Goal: Transaction & Acquisition: Book appointment/travel/reservation

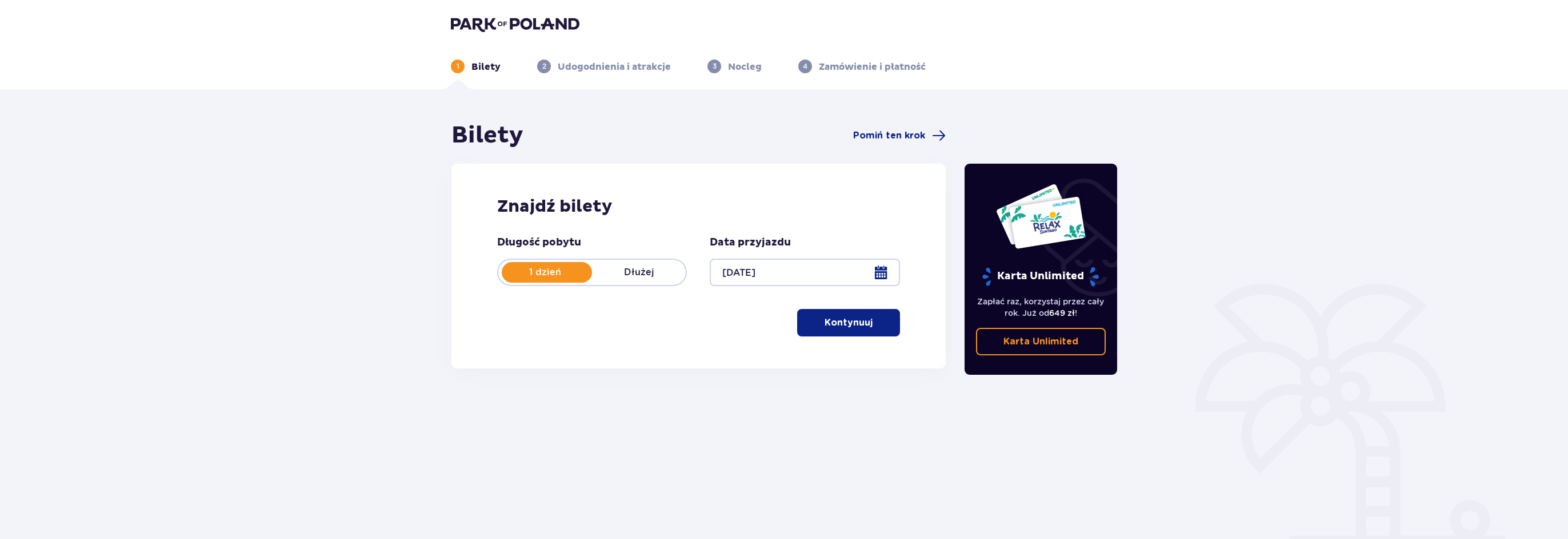
click at [857, 324] on p "Kontynuuj" at bounding box center [848, 322] width 48 height 13
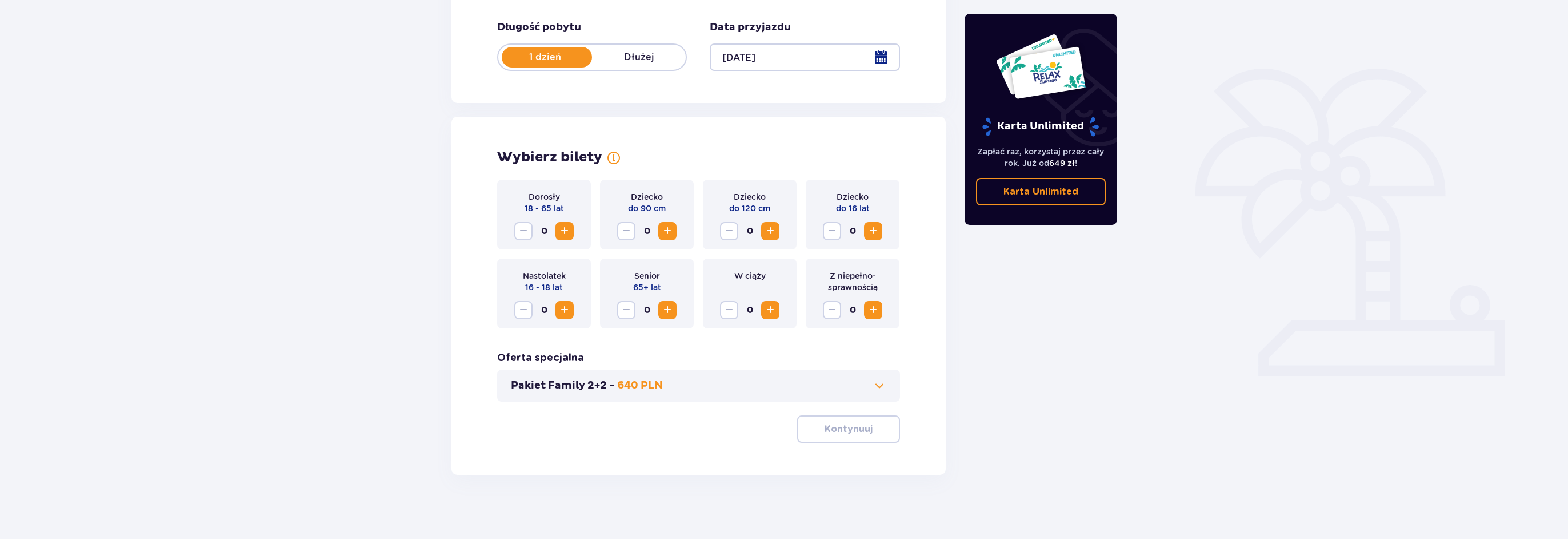
scroll to position [220, 0]
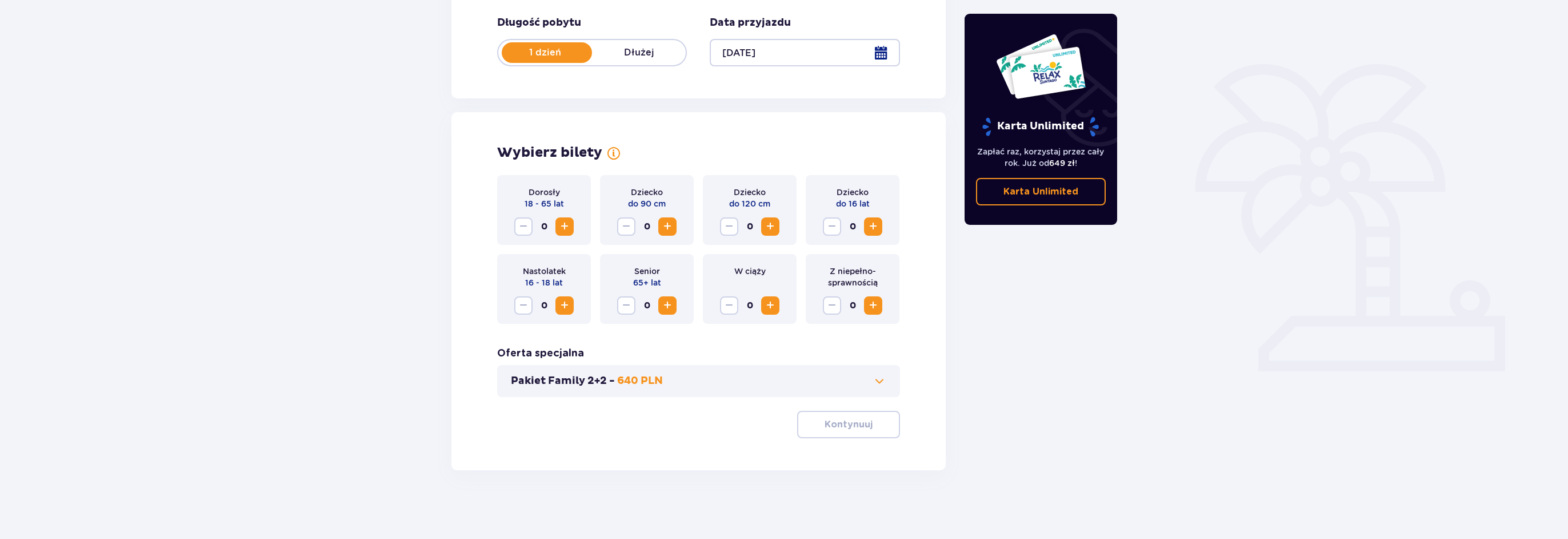
click at [564, 228] on span "Zwiększ" at bounding box center [564, 227] width 14 height 14
click at [831, 423] on p "Kontynuuj" at bounding box center [848, 424] width 48 height 13
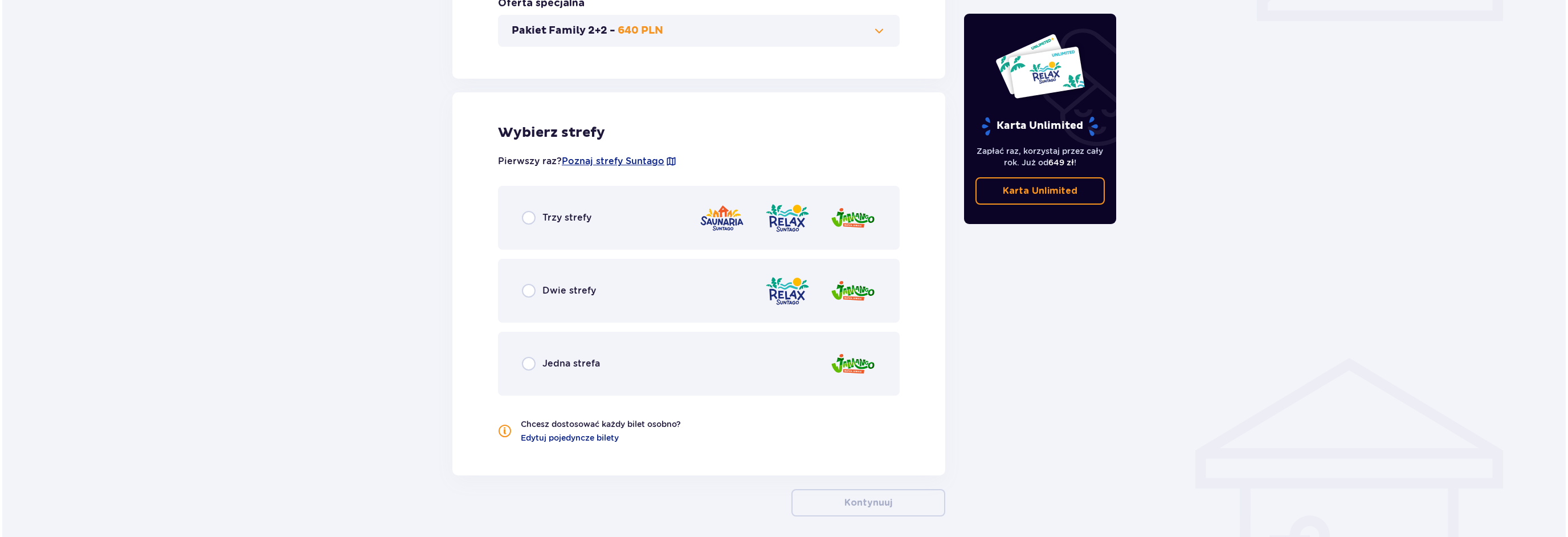
scroll to position [615, 0]
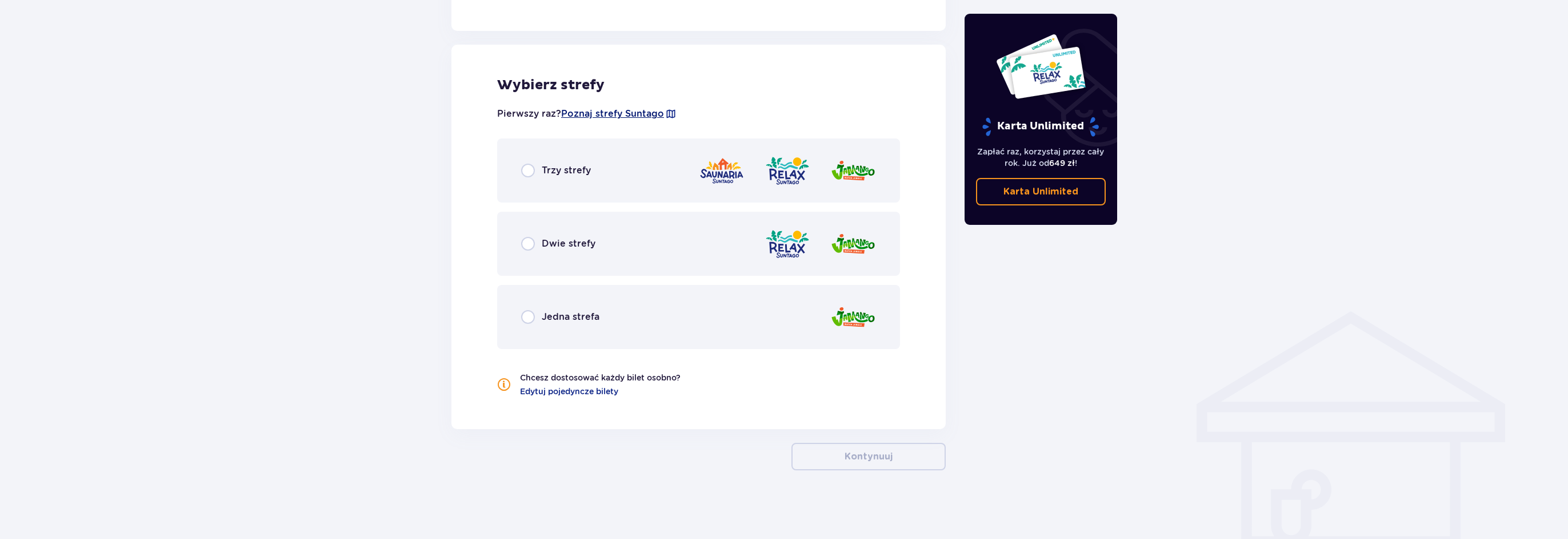
click at [641, 113] on span "Poznaj strefy Suntago" at bounding box center [613, 114] width 103 height 13
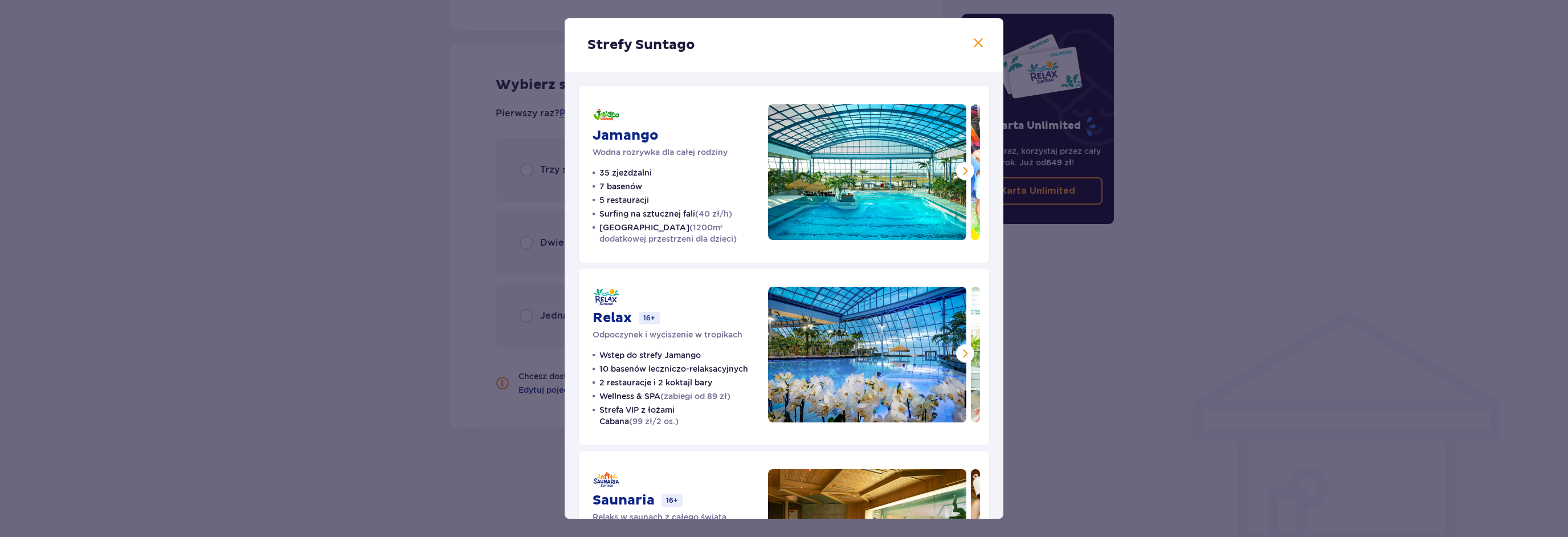
click at [964, 170] on span at bounding box center [965, 171] width 14 height 14
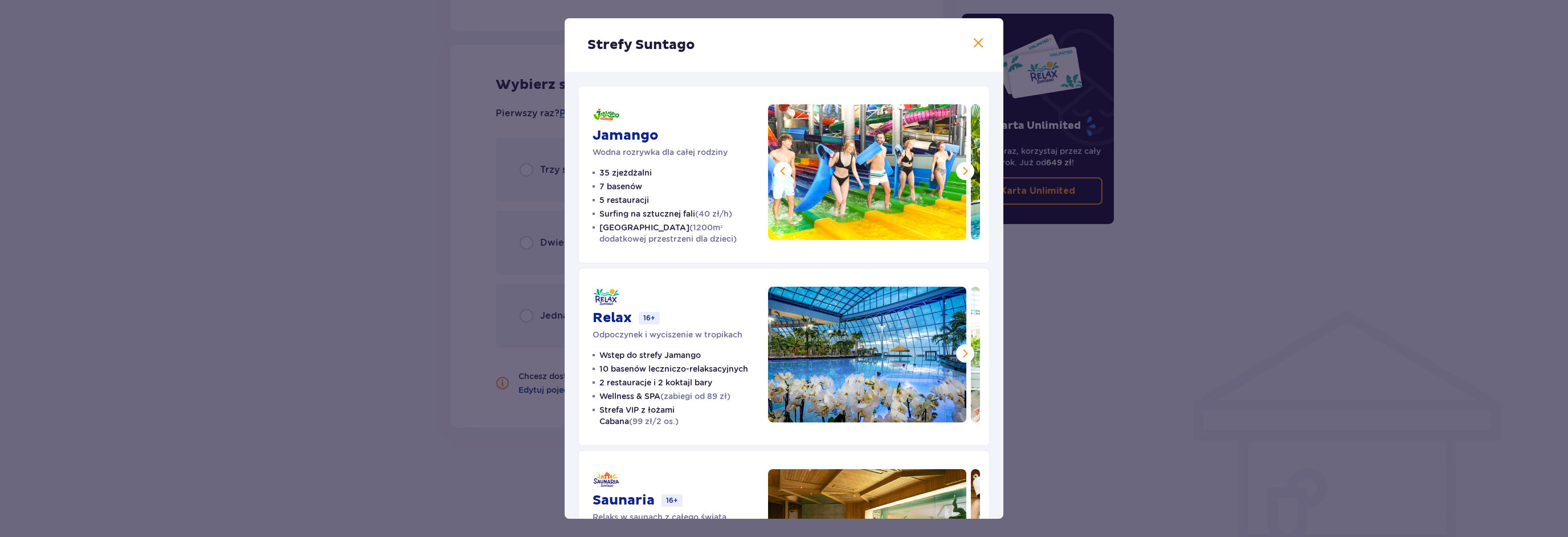
click at [965, 171] on span at bounding box center [965, 171] width 14 height 14
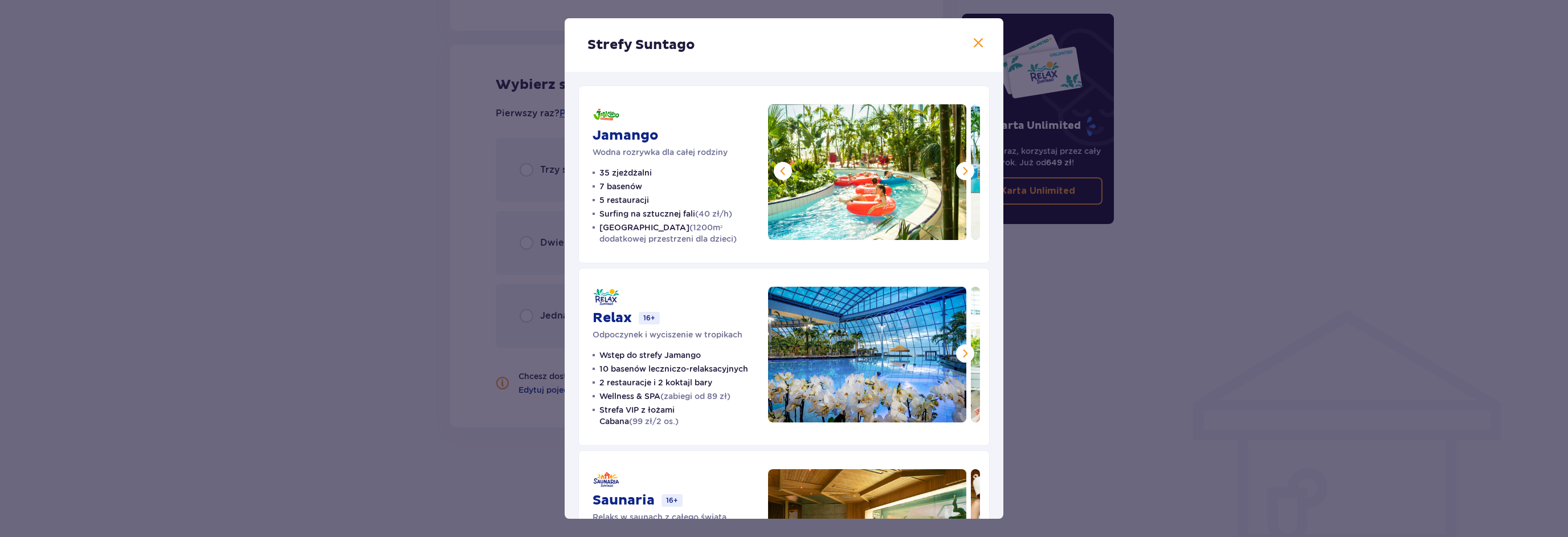
click at [965, 171] on span at bounding box center [965, 171] width 14 height 14
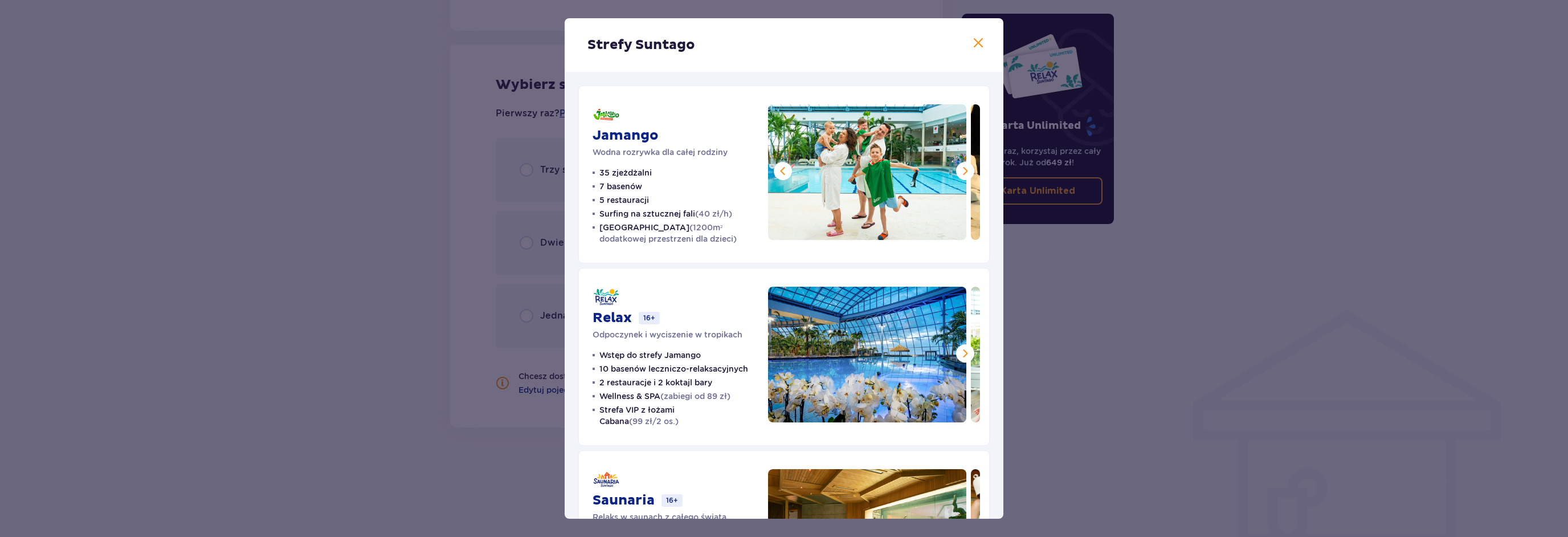
click at [965, 171] on span at bounding box center [965, 171] width 14 height 14
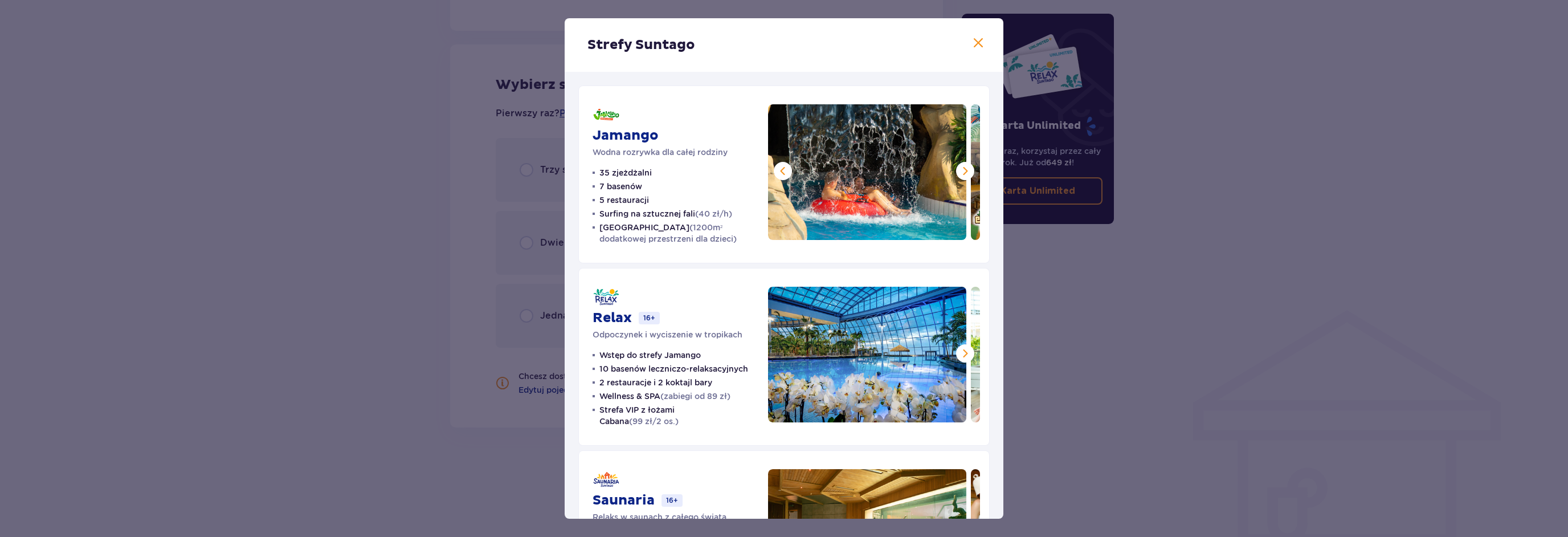
click at [965, 171] on span at bounding box center [965, 171] width 14 height 14
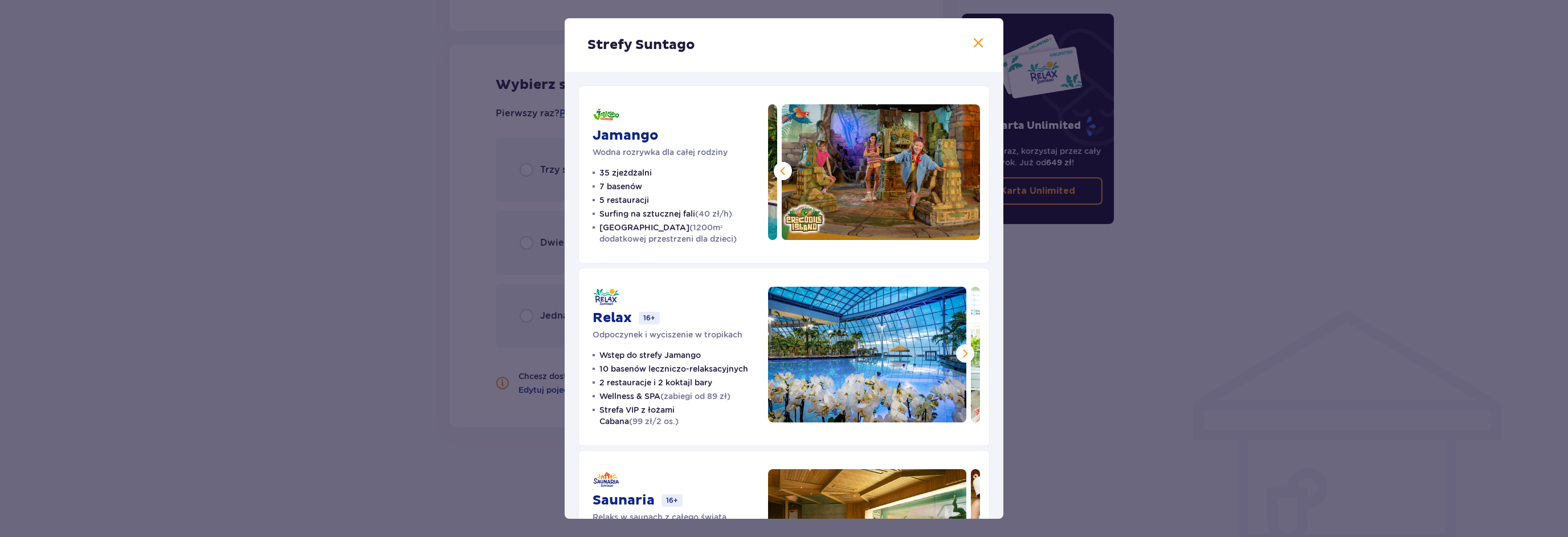
click at [965, 171] on img at bounding box center [880, 172] width 198 height 135
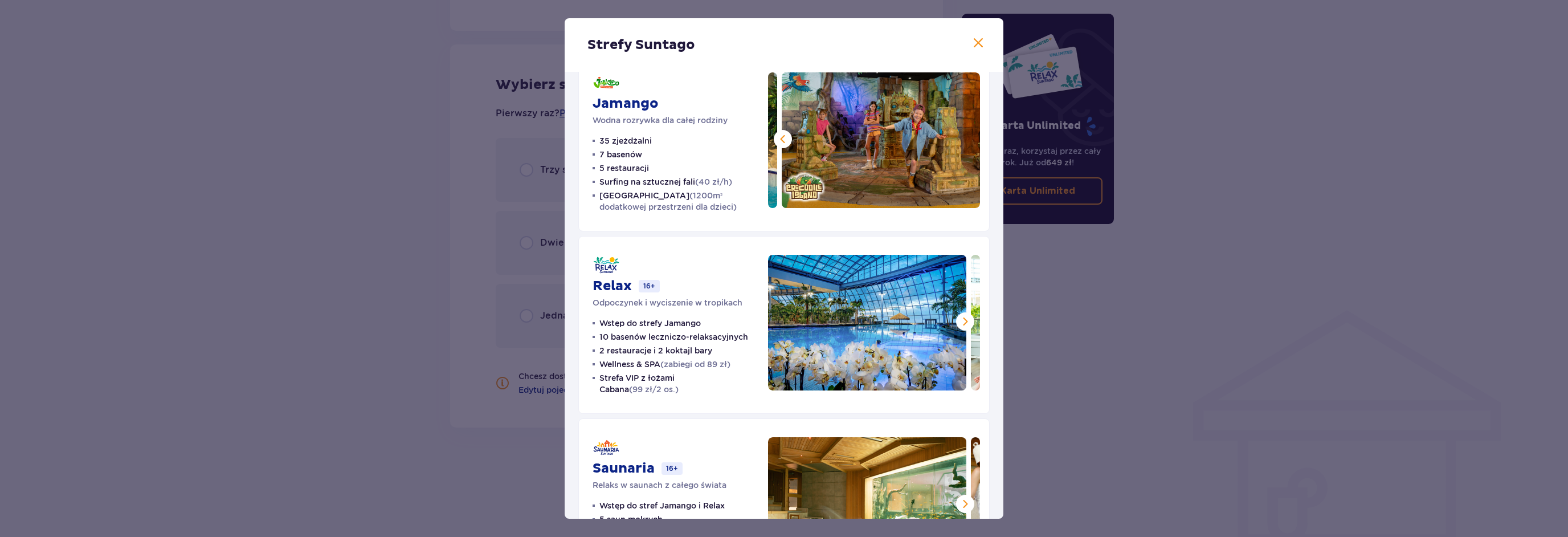
scroll to position [57, 0]
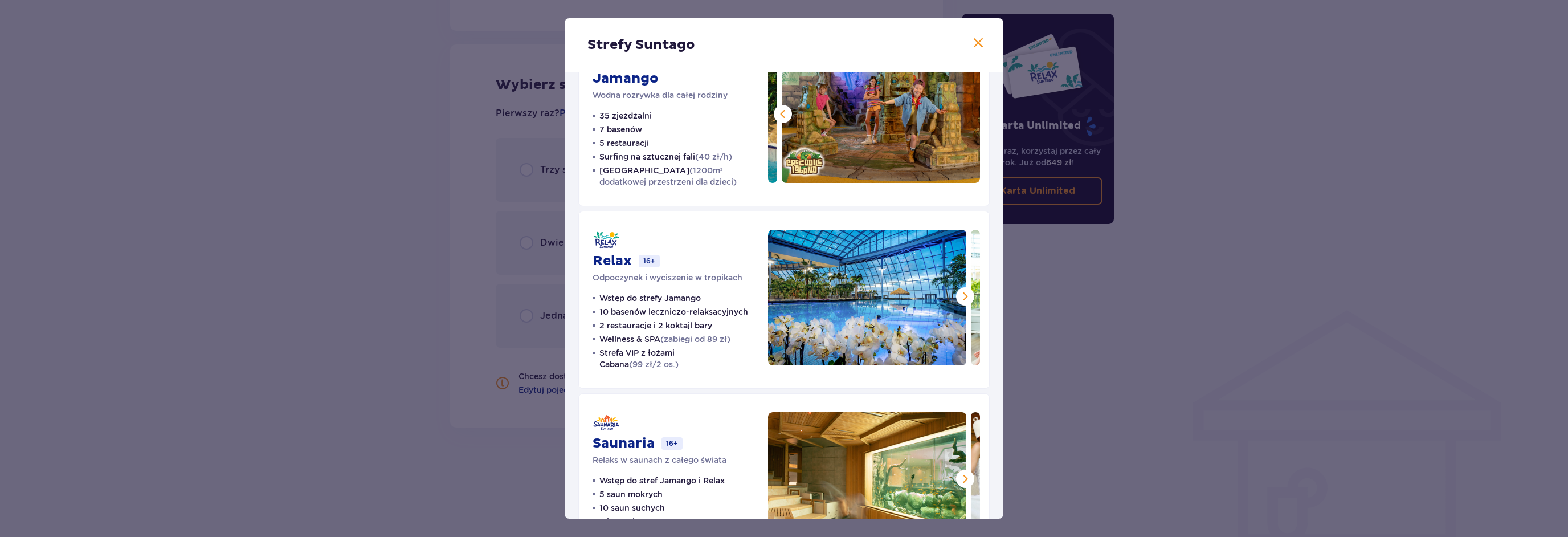
click at [959, 297] on span at bounding box center [965, 296] width 14 height 14
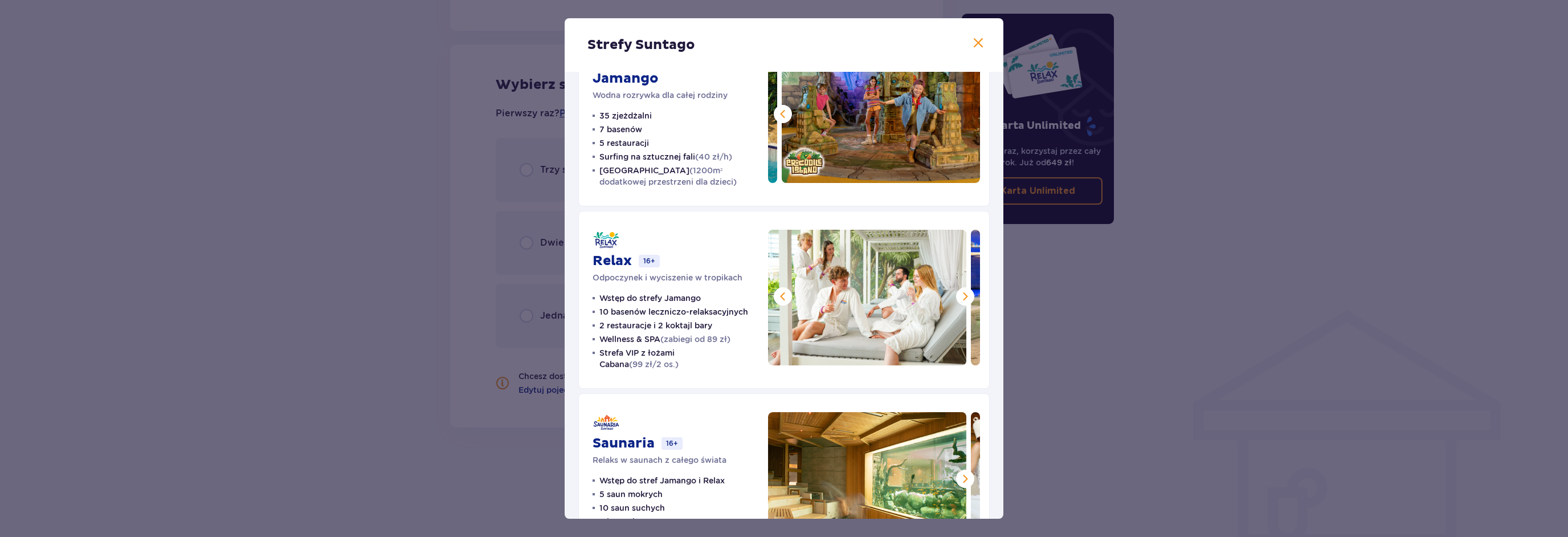
click at [959, 297] on span at bounding box center [965, 296] width 14 height 14
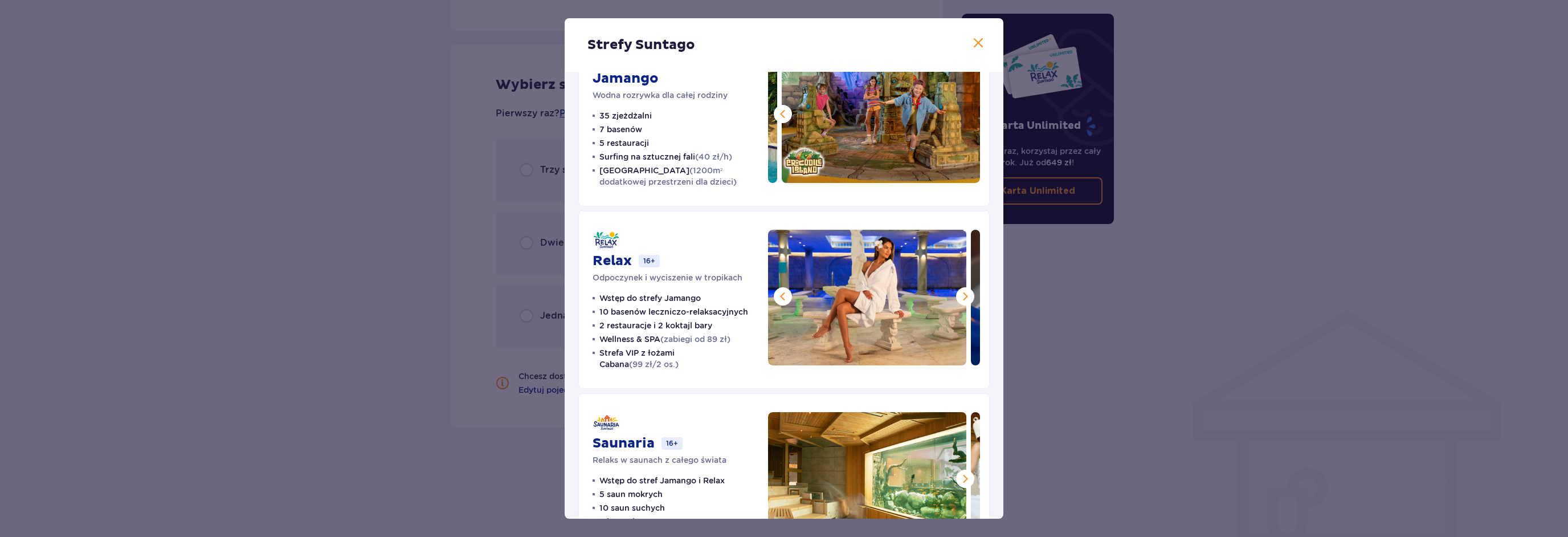
click at [959, 297] on span at bounding box center [965, 296] width 14 height 14
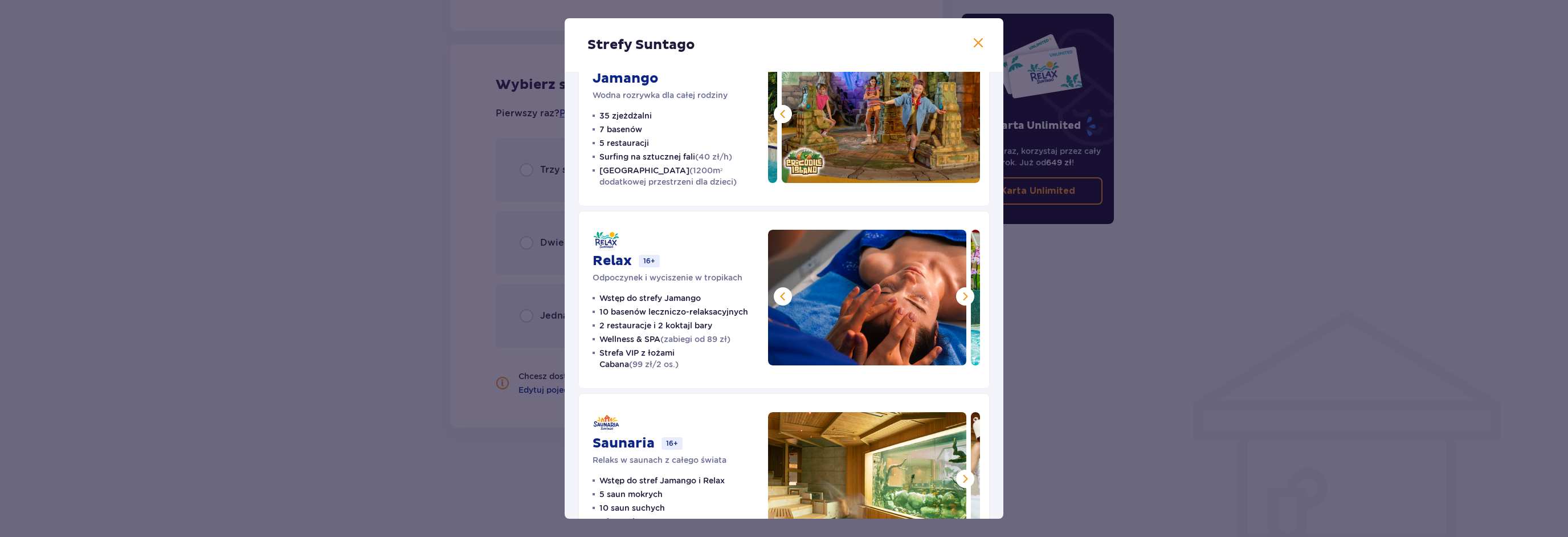
click at [959, 297] on span at bounding box center [965, 296] width 14 height 14
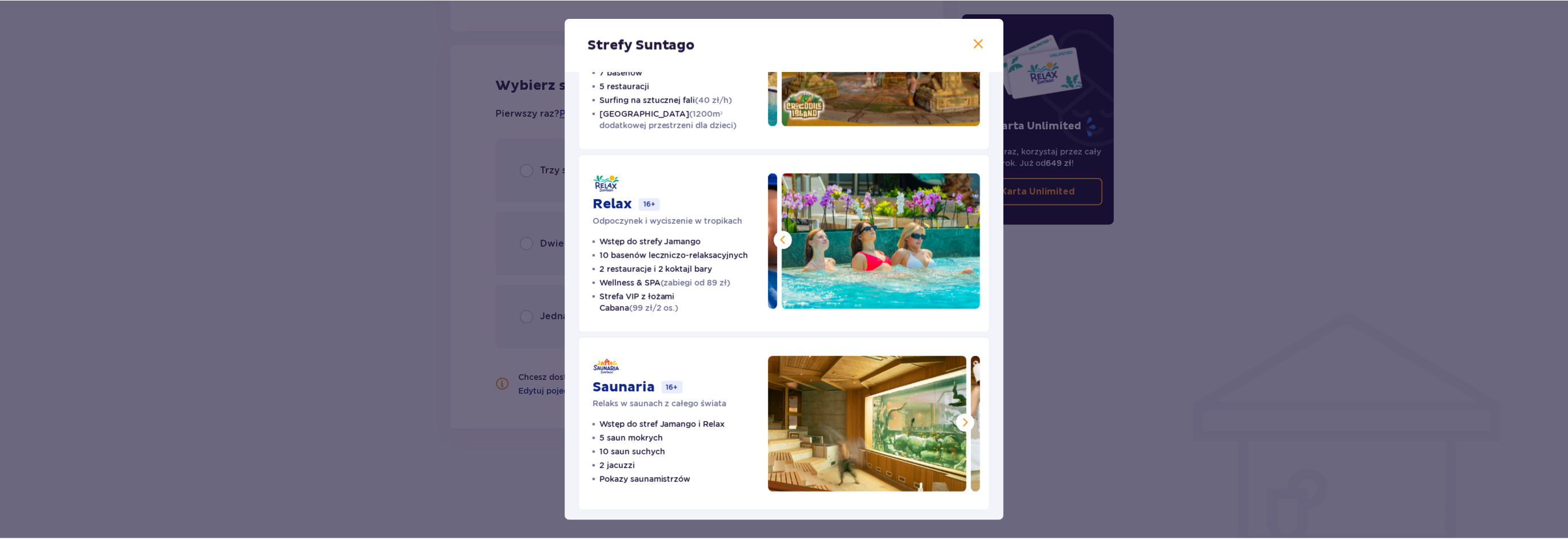
scroll to position [118, 0]
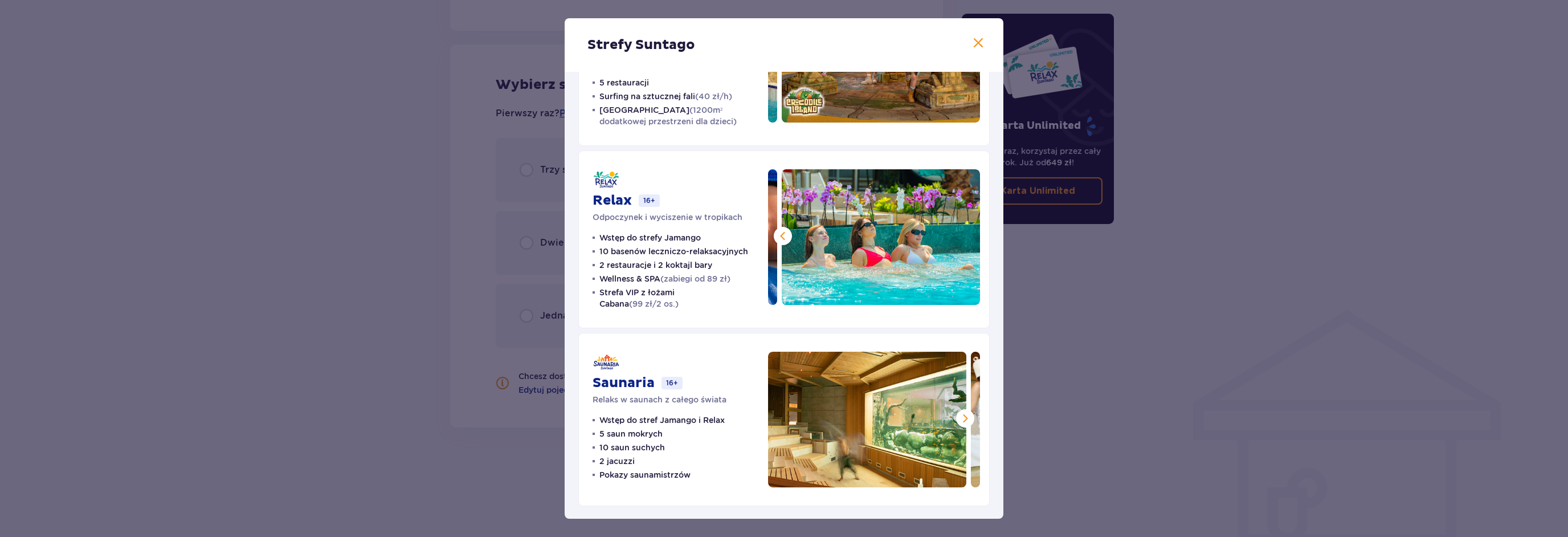
click at [959, 420] on span at bounding box center [965, 419] width 14 height 14
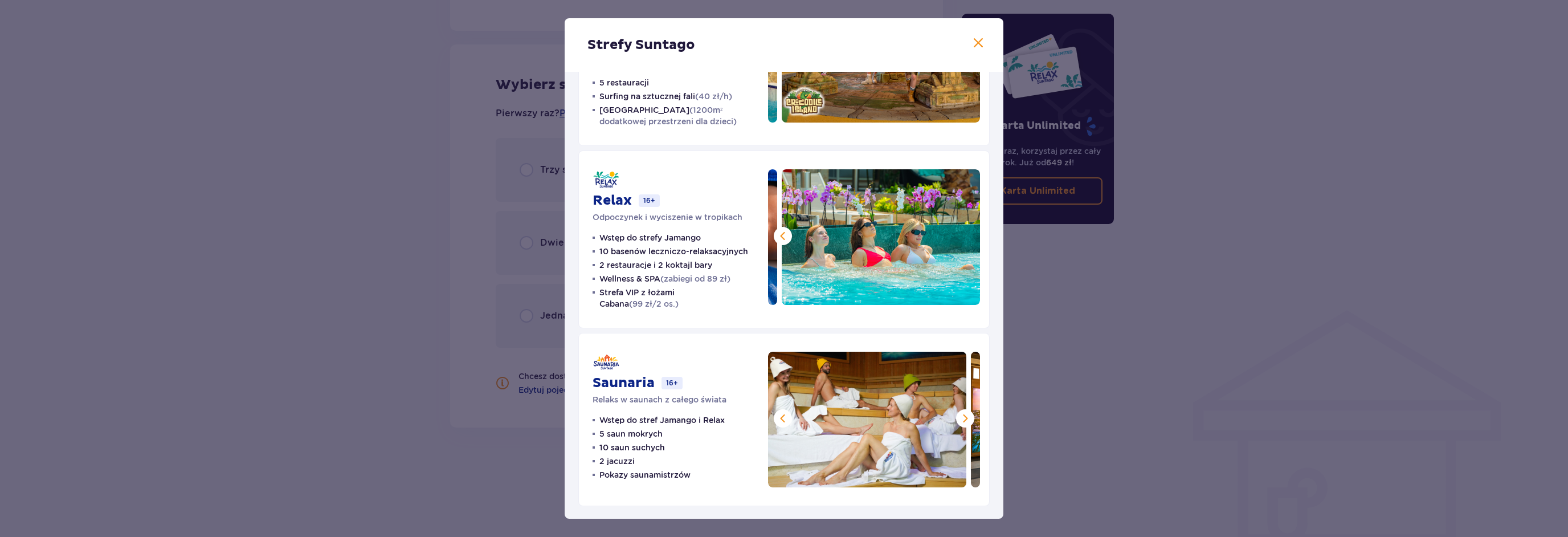
click at [959, 420] on span at bounding box center [965, 419] width 14 height 14
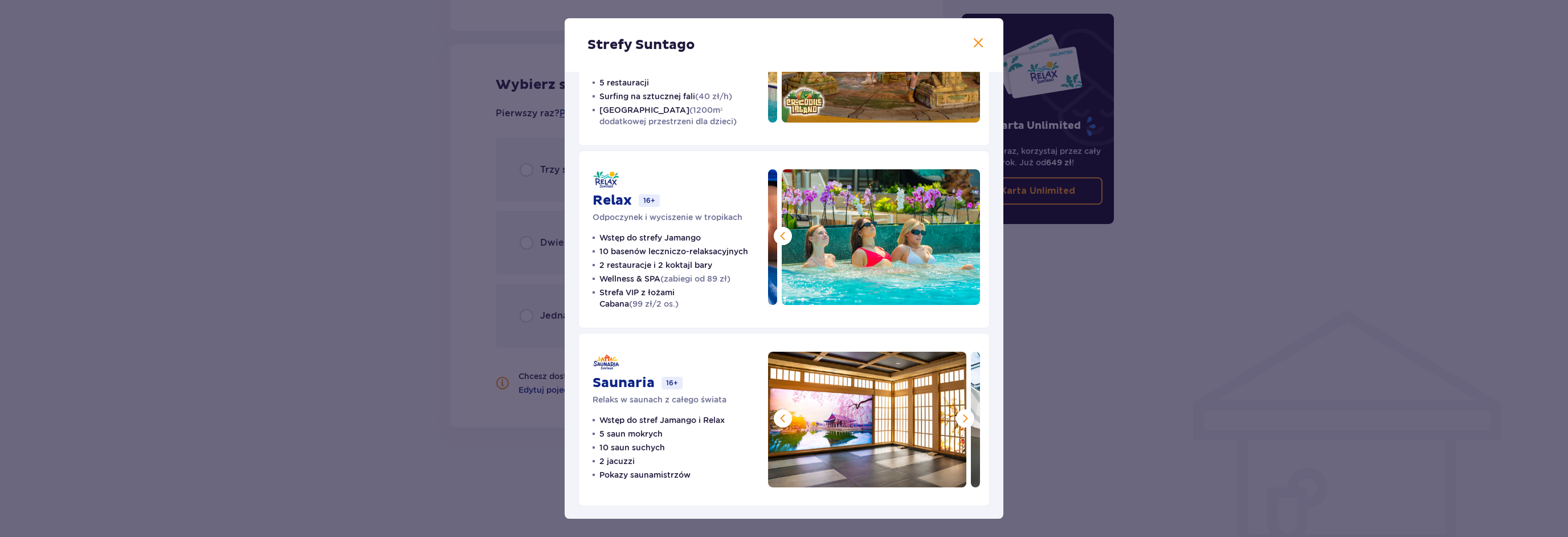
click at [959, 420] on span at bounding box center [965, 419] width 14 height 14
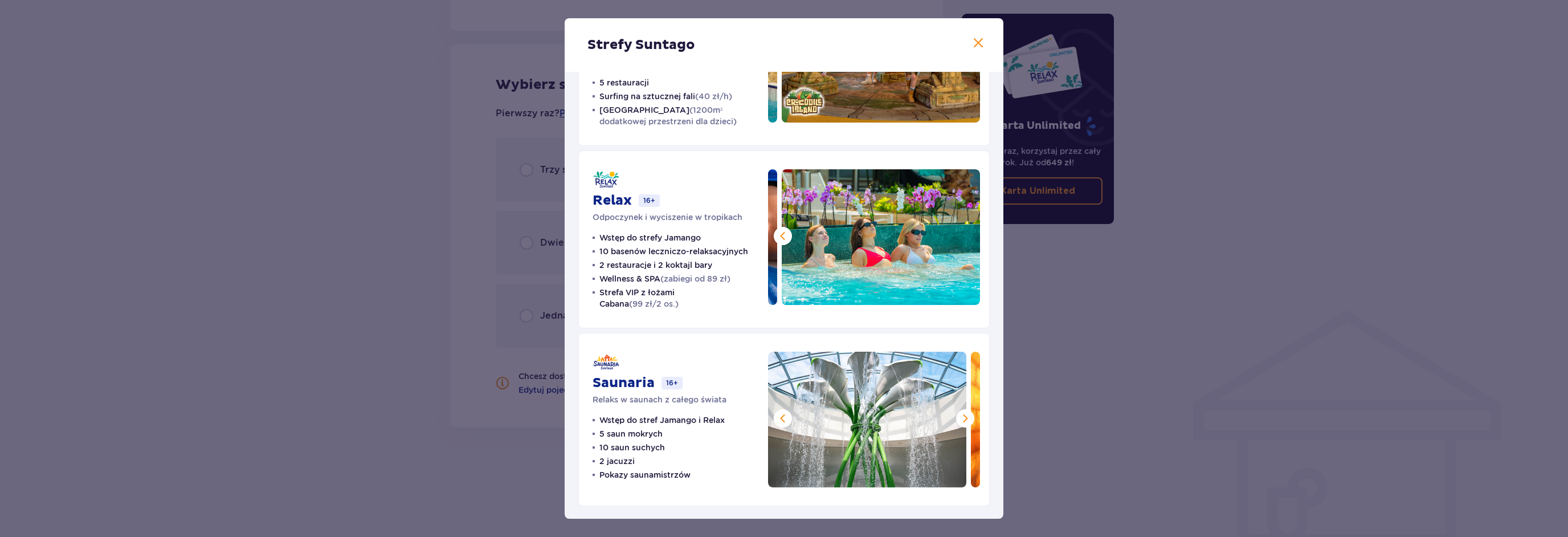
click at [959, 420] on span at bounding box center [965, 419] width 14 height 14
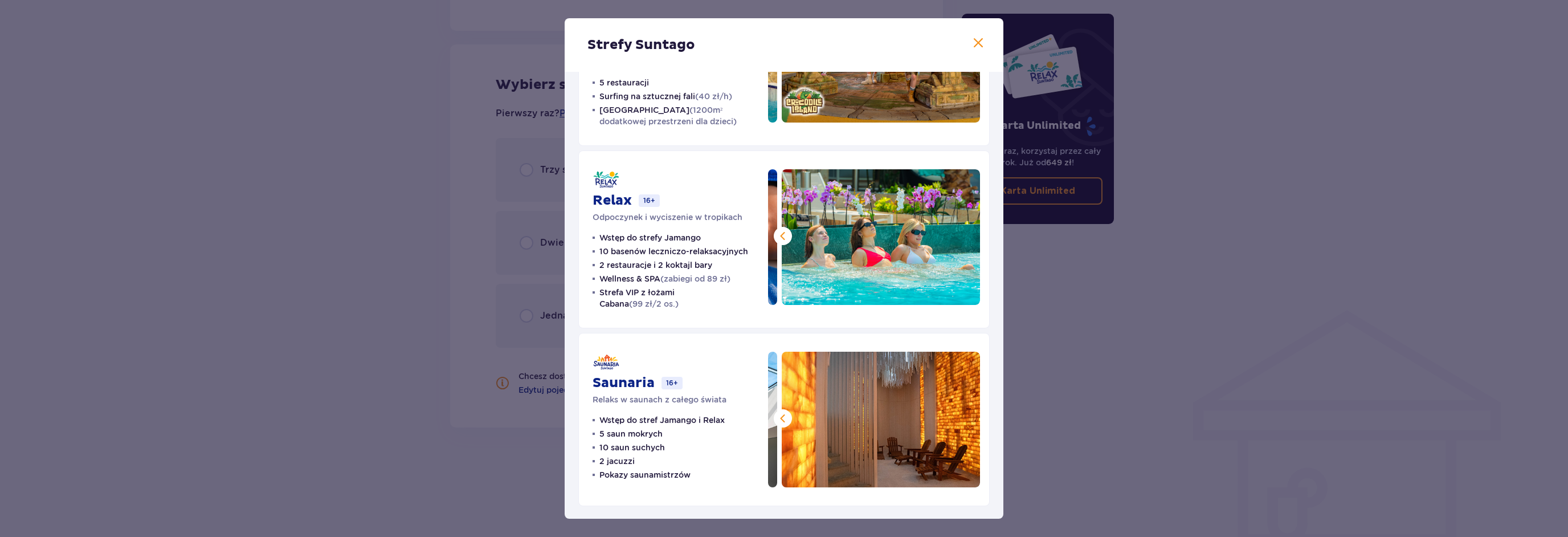
click at [959, 420] on img at bounding box center [880, 419] width 198 height 135
click at [978, 43] on span at bounding box center [978, 43] width 14 height 14
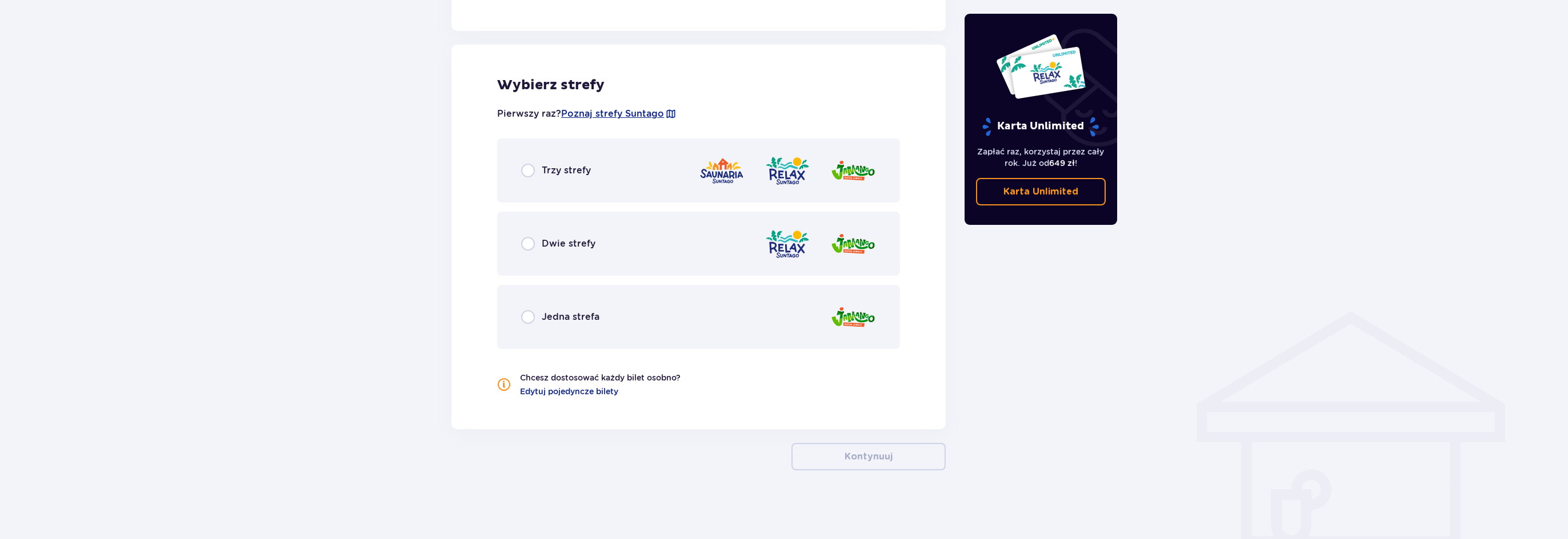
click at [528, 240] on input "radio" at bounding box center [528, 244] width 14 height 14
radio input "true"
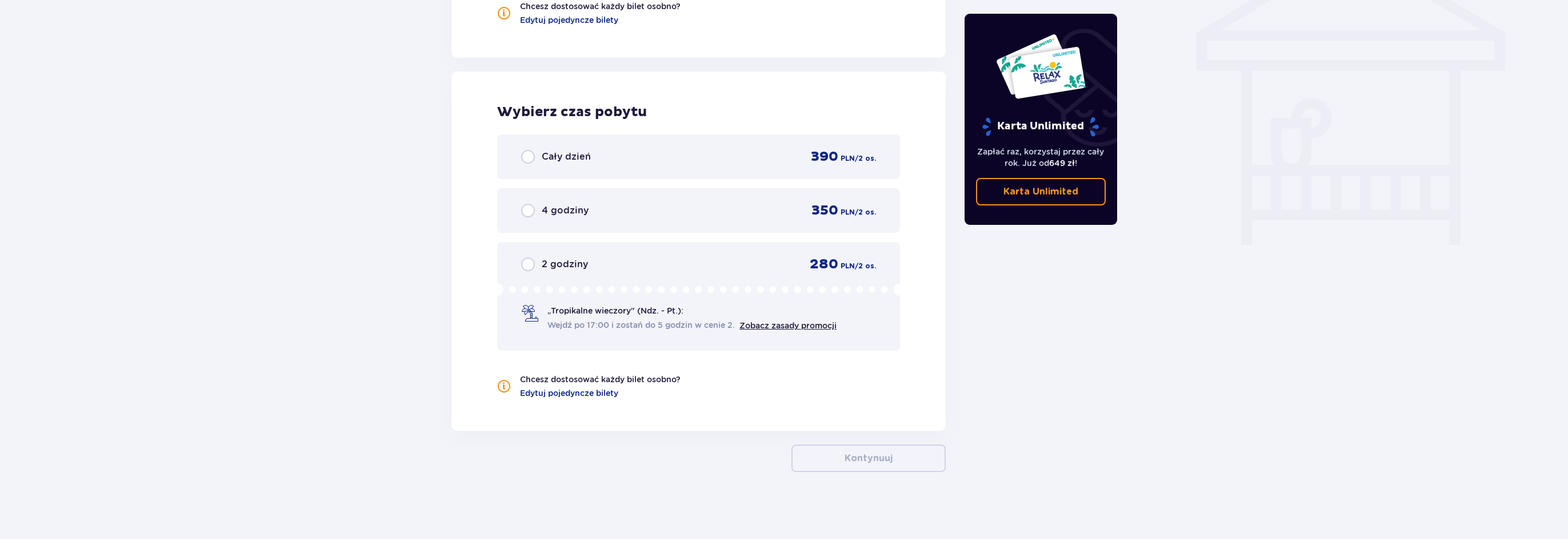
scroll to position [990, 0]
click at [565, 210] on span "4 godziny" at bounding box center [564, 210] width 47 height 13
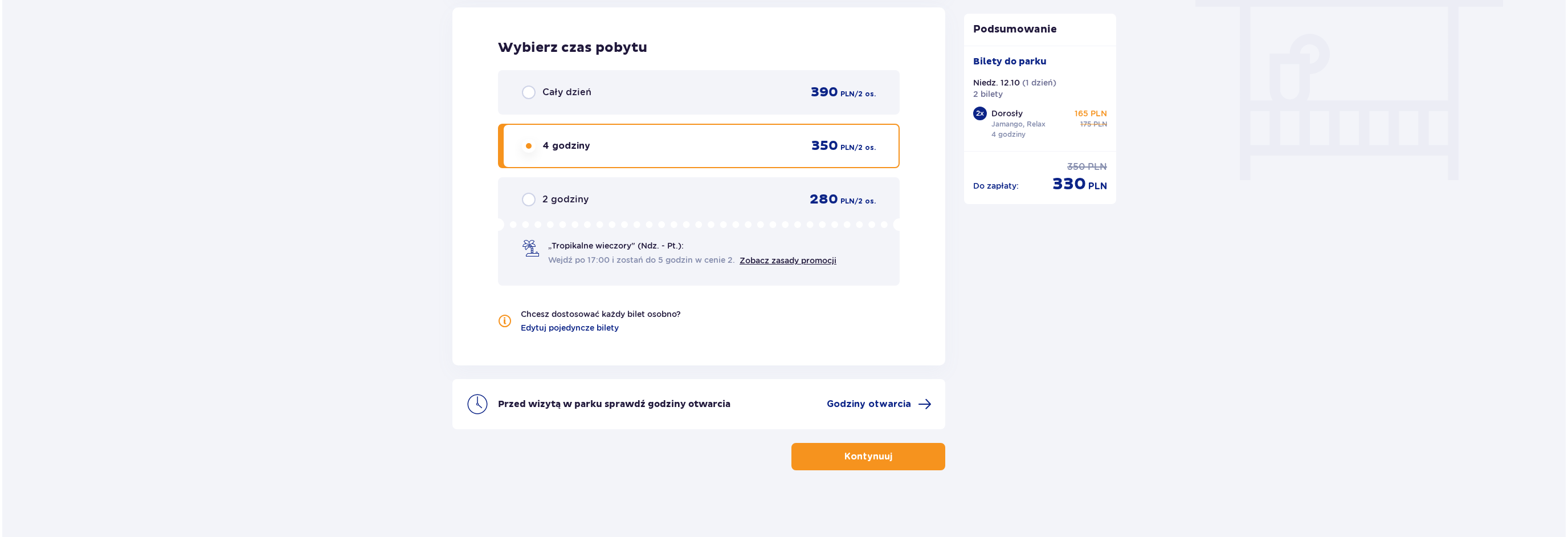
scroll to position [1049, 0]
click at [890, 402] on span "Godziny otwarcia" at bounding box center [865, 403] width 84 height 13
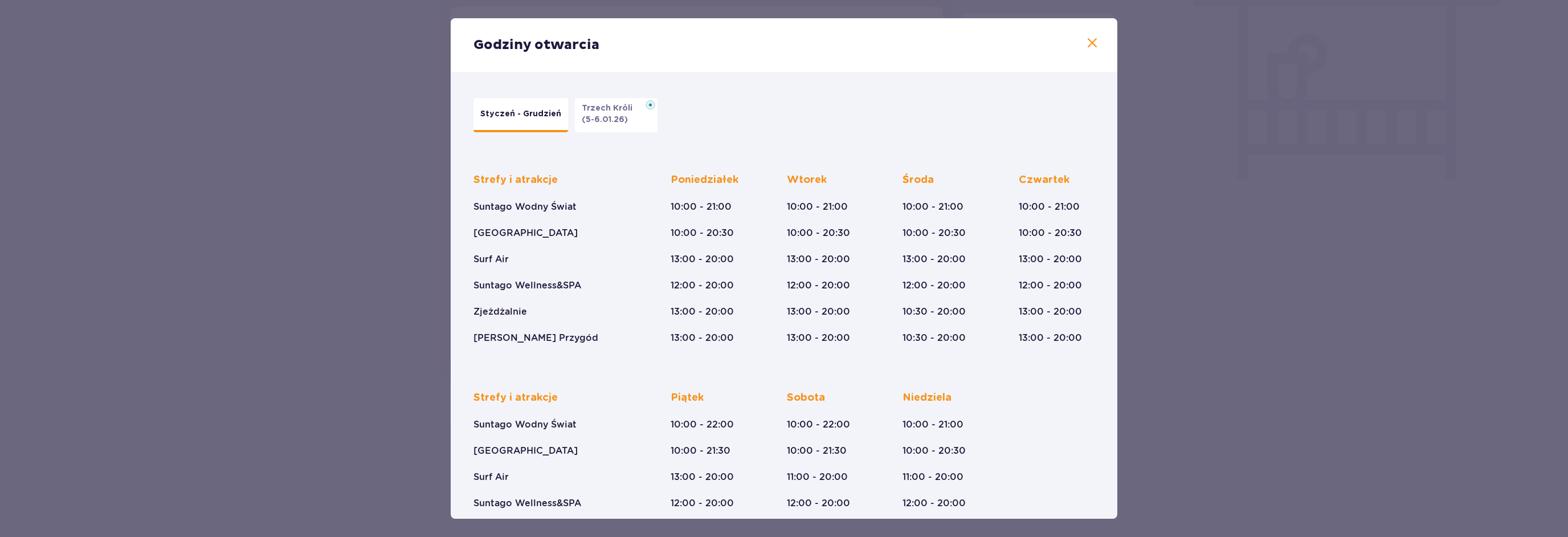
click at [1090, 41] on span at bounding box center [1092, 43] width 14 height 14
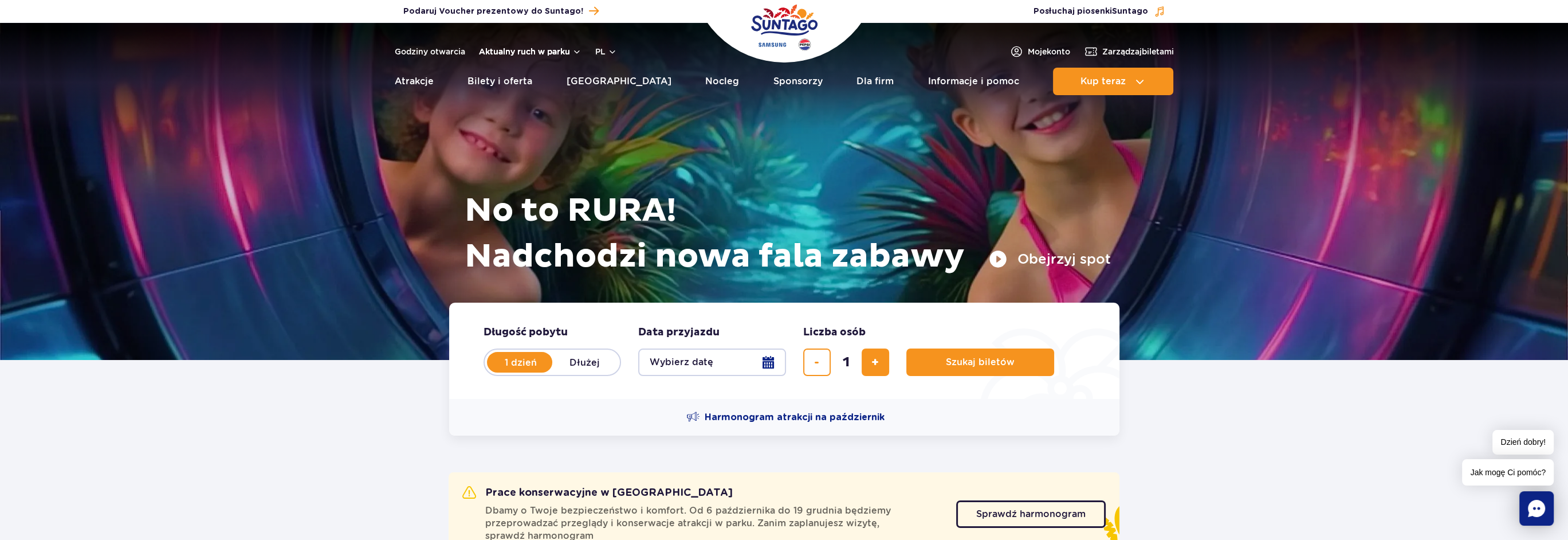
click at [534, 53] on button "Aktualny ruch w parku" at bounding box center [530, 51] width 102 height 9
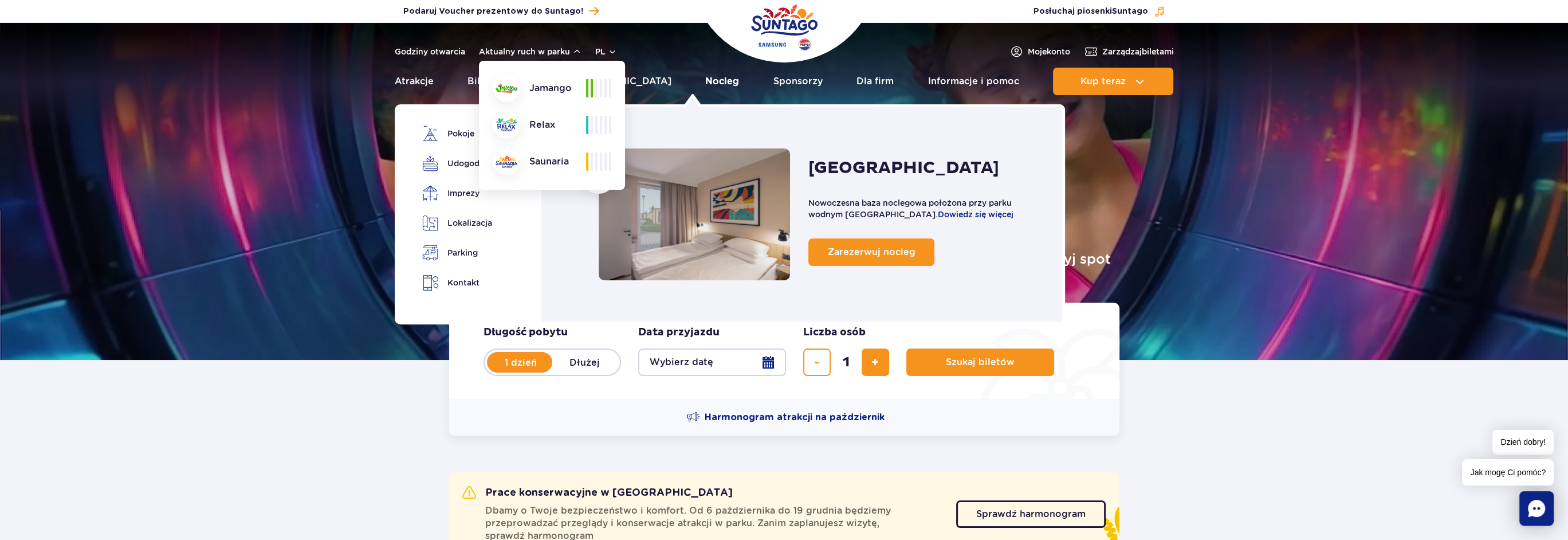
click at [706, 79] on link "Nocleg" at bounding box center [722, 81] width 34 height 28
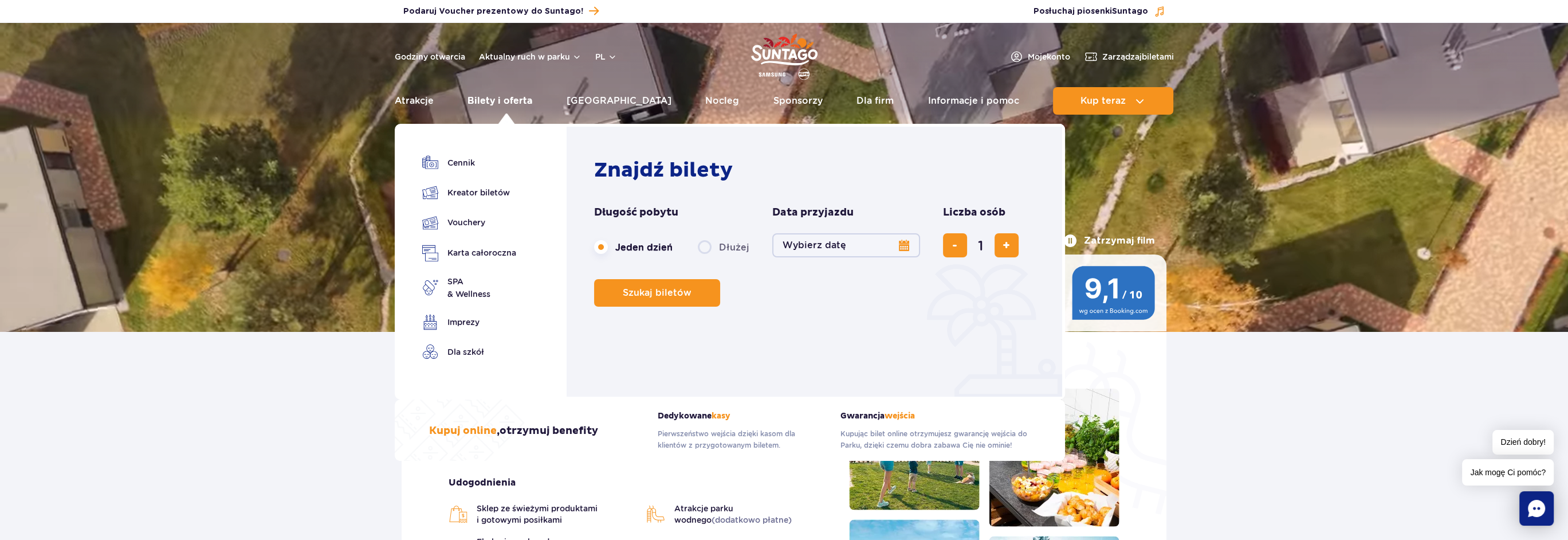
click at [517, 99] on link "Bilety i oferta" at bounding box center [499, 101] width 65 height 28
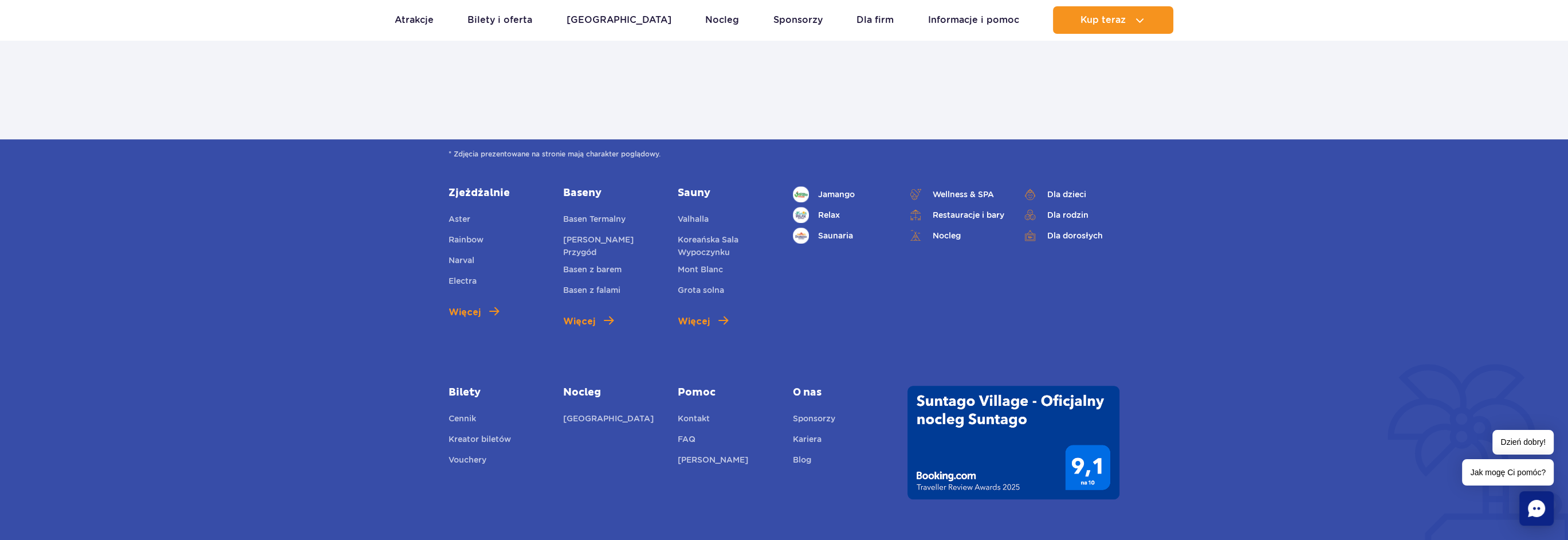
scroll to position [1318, 0]
